Goal: Transaction & Acquisition: Book appointment/travel/reservation

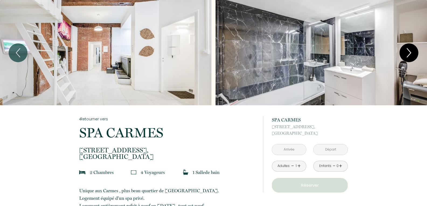
click at [409, 51] on icon "Next" at bounding box center [408, 53] width 11 height 16
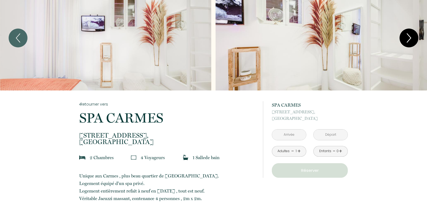
scroll to position [27, 0]
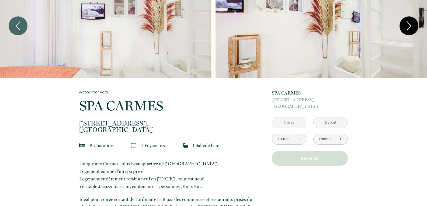
click at [413, 29] on icon "Next" at bounding box center [408, 26] width 11 height 16
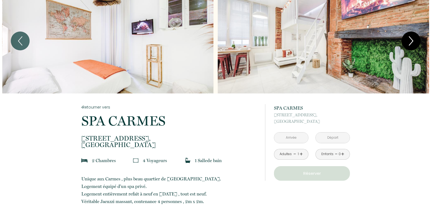
scroll to position [0, 0]
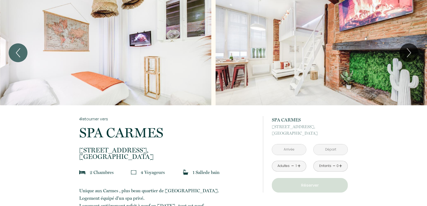
click at [411, 37] on div "Slideshow" at bounding box center [321, 52] width 211 height 105
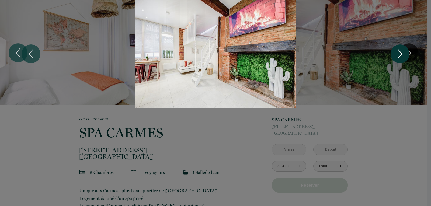
click at [402, 53] on icon "Next" at bounding box center [399, 54] width 11 height 16
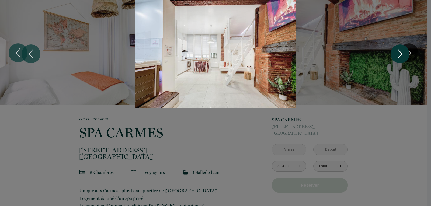
click at [402, 53] on icon "Next" at bounding box center [399, 54] width 11 height 16
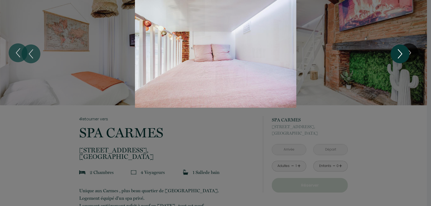
click at [402, 53] on icon "Next" at bounding box center [399, 54] width 11 height 16
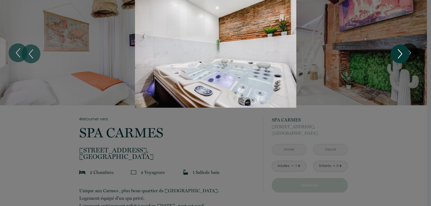
click at [402, 53] on icon "Next" at bounding box center [399, 54] width 11 height 16
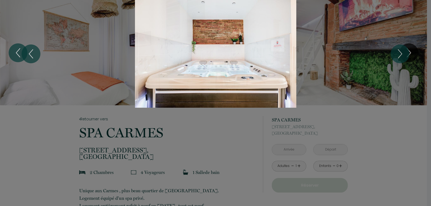
click at [370, 154] on div at bounding box center [215, 103] width 431 height 206
click at [144, 139] on div at bounding box center [215, 103] width 431 height 206
click at [227, 183] on div at bounding box center [215, 103] width 431 height 206
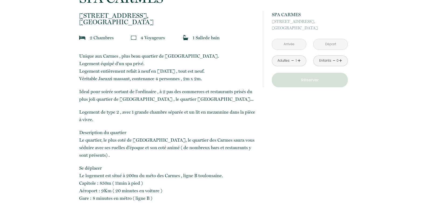
scroll to position [162, 0]
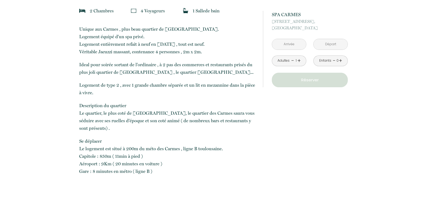
click at [301, 60] on div "Adultes - 1 +" at bounding box center [289, 60] width 34 height 11
click at [299, 62] on link "+" at bounding box center [298, 61] width 3 height 8
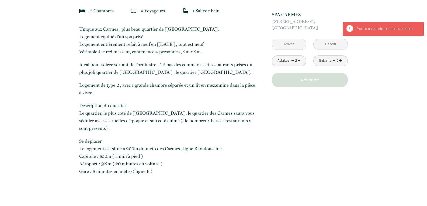
click at [298, 46] on input "text" at bounding box center [289, 44] width 34 height 11
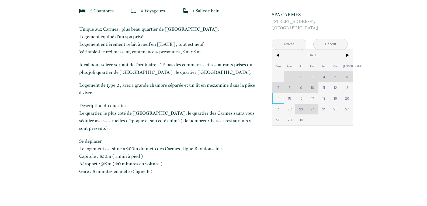
click at [276, 98] on span "14" at bounding box center [278, 98] width 12 height 11
type input "[DATE]"
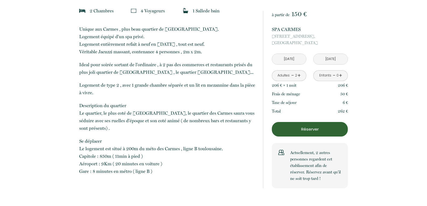
scroll to position [162, 0]
